Goal: Transaction & Acquisition: Purchase product/service

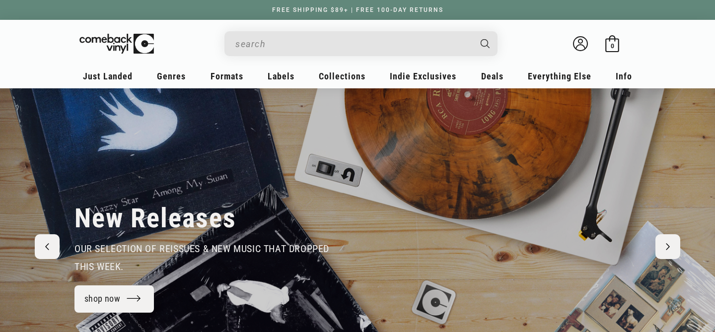
click at [358, 41] on input "Search" at bounding box center [352, 44] width 235 height 20
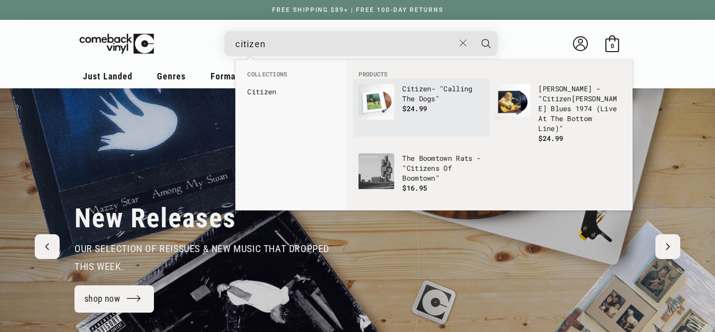
type input "citizen"
click at [417, 111] on span "$24.99" at bounding box center [414, 108] width 25 height 9
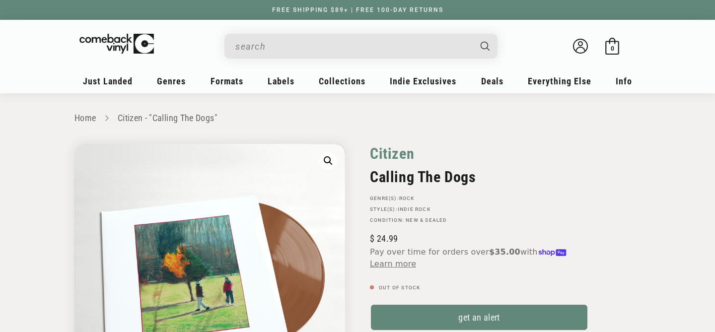
click at [394, 157] on link "Citizen" at bounding box center [392, 153] width 44 height 19
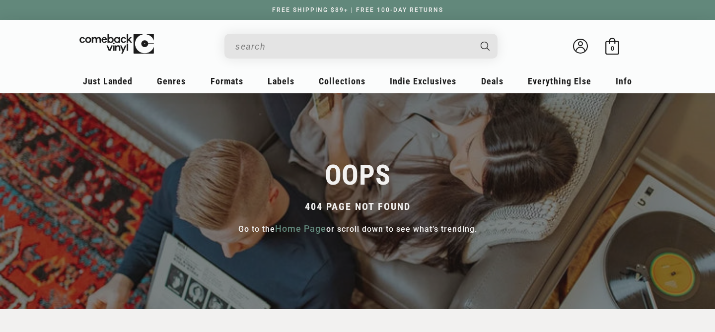
scroll to position [3, 0]
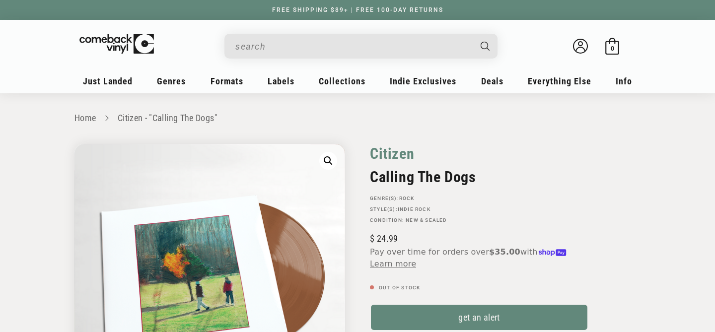
click at [401, 154] on link "Citizen" at bounding box center [392, 153] width 44 height 19
click at [332, 48] on input "When autocomplete results are available use up and down arrows to review and en…" at bounding box center [352, 46] width 235 height 20
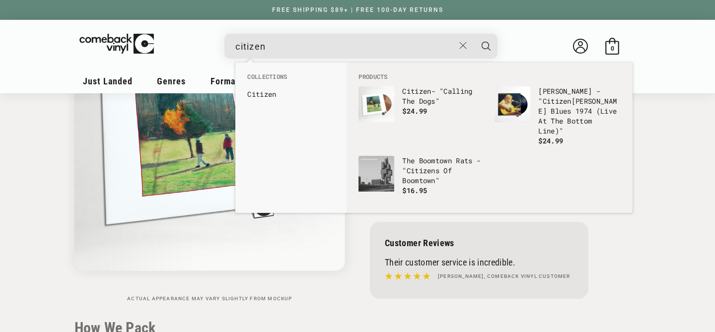
scroll to position [359, 0]
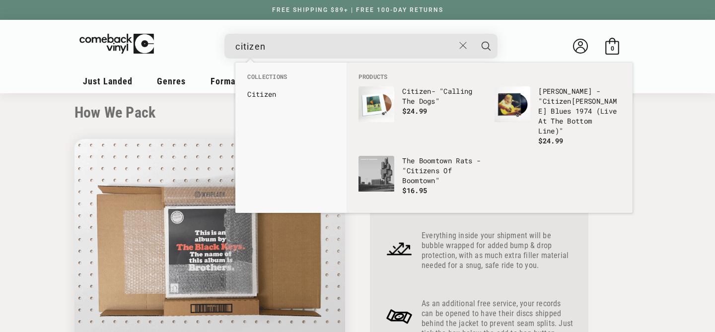
type input "citizen"
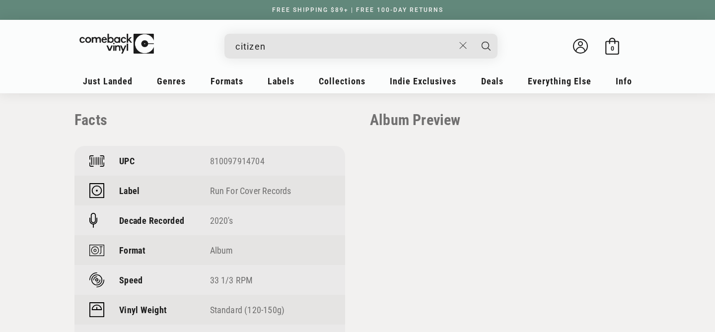
scroll to position [693, 0]
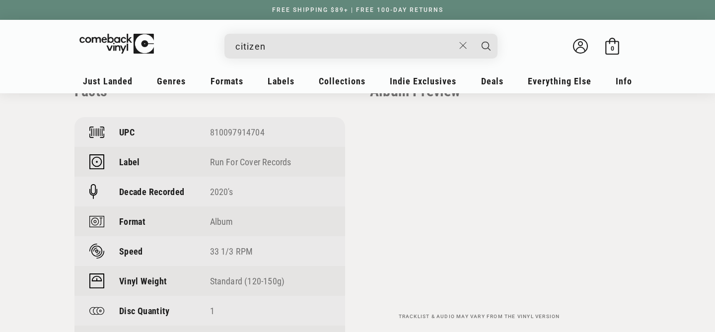
click at [221, 135] on div "810097914704" at bounding box center [270, 132] width 121 height 10
copy div "810097914704"
